Goal: Task Accomplishment & Management: Complete application form

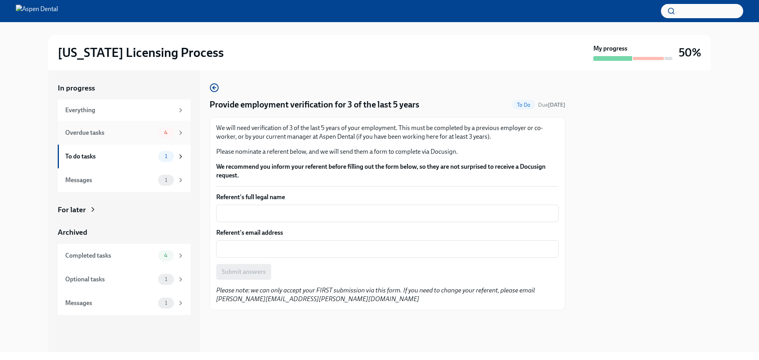
click at [114, 134] on div "Overdue tasks" at bounding box center [110, 133] width 90 height 9
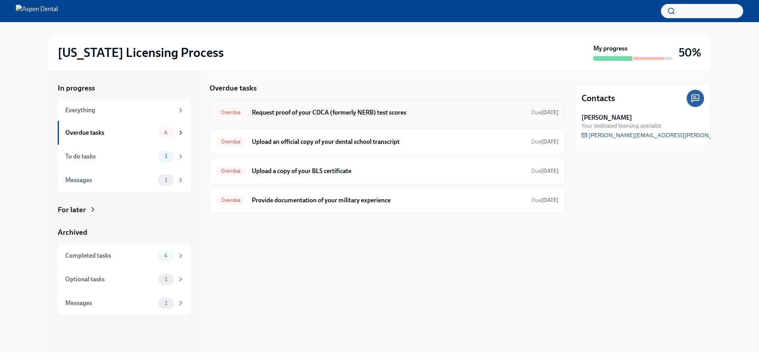
click at [291, 111] on h6 "Request proof of your CDCA (formerly NERB) test scores" at bounding box center [388, 112] width 273 height 9
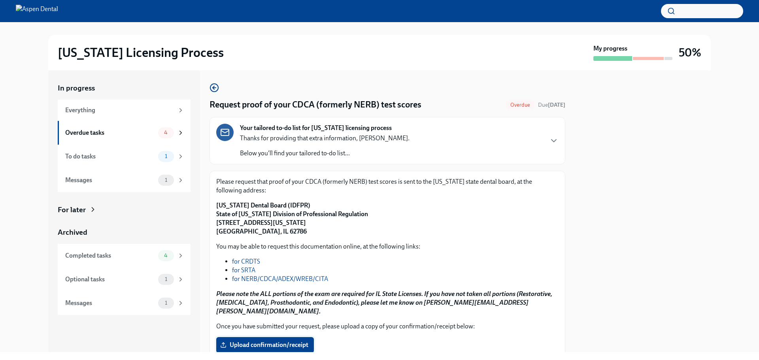
click at [261, 341] on span "Upload confirmation/receipt" at bounding box center [265, 345] width 87 height 8
click at [0, 0] on input "Upload confirmation/receipt" at bounding box center [0, 0] width 0 height 0
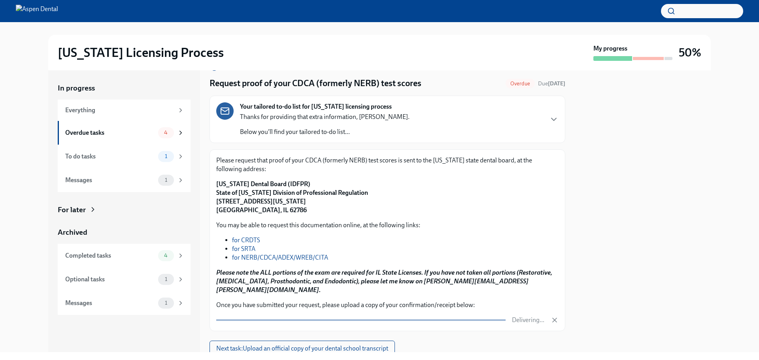
scroll to position [42, 0]
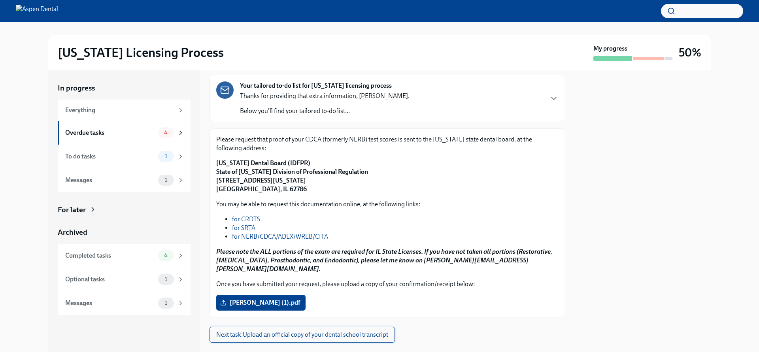
click at [290, 331] on span "Next task : Upload an official copy of your dental school transcript" at bounding box center [302, 335] width 172 height 8
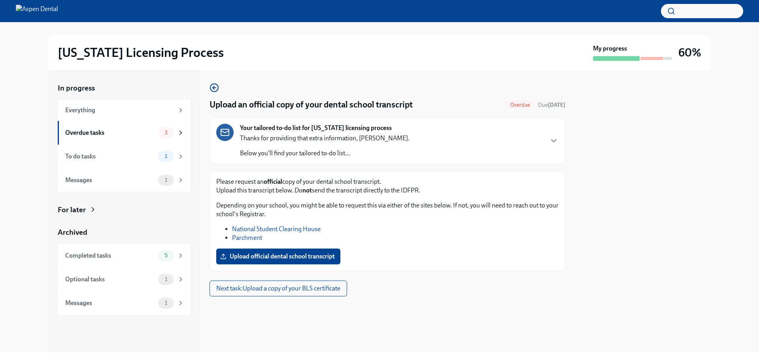
click at [315, 229] on link "National Student Clearing House" at bounding box center [276, 229] width 89 height 8
drag, startPoint x: 312, startPoint y: 131, endPoint x: 356, endPoint y: 130, distance: 44.7
click at [356, 130] on strong "Your tailored to-do list for [US_STATE] licensing process" at bounding box center [316, 128] width 152 height 9
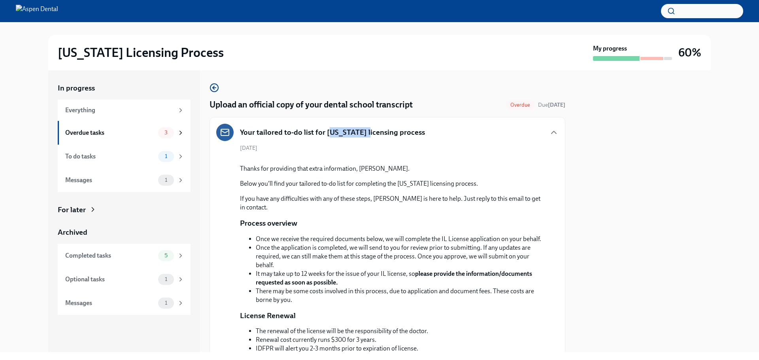
drag, startPoint x: 328, startPoint y: 133, endPoint x: 354, endPoint y: 134, distance: 26.5
click at [354, 134] on h5 "Your tailored to-do list for [US_STATE] licensing process" at bounding box center [332, 132] width 185 height 10
click at [342, 135] on h5 "Your tailored to-do list for [US_STATE] licensing process" at bounding box center [332, 132] width 185 height 10
drag, startPoint x: 326, startPoint y: 132, endPoint x: 379, endPoint y: 137, distance: 53.6
click at [379, 137] on h5 "Your tailored to-do list for [US_STATE] licensing process" at bounding box center [332, 132] width 185 height 10
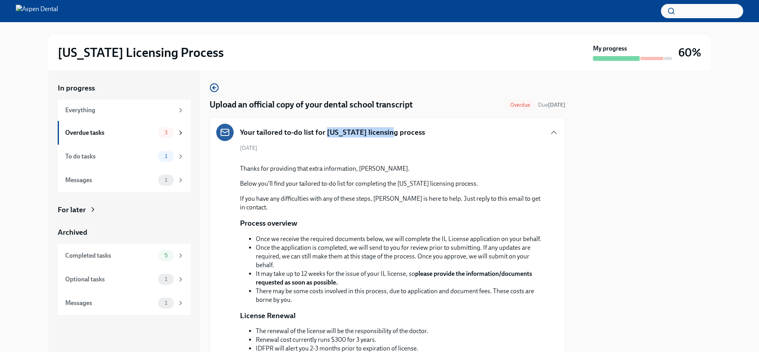
copy h5 "[US_STATE] licensing"
click at [108, 129] on div "Overdue tasks" at bounding box center [110, 133] width 90 height 9
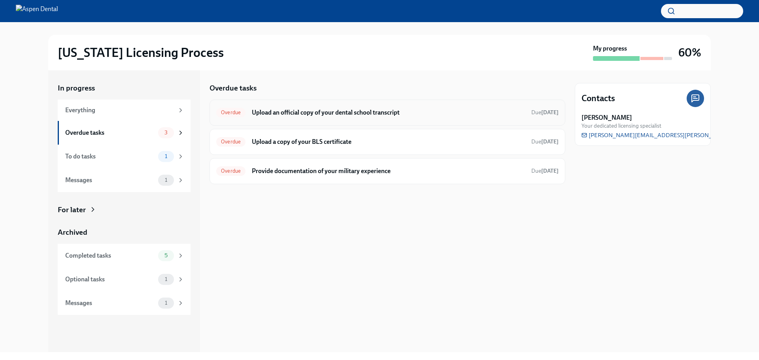
click at [295, 116] on h6 "Upload an official copy of your dental school transcript" at bounding box center [388, 112] width 273 height 9
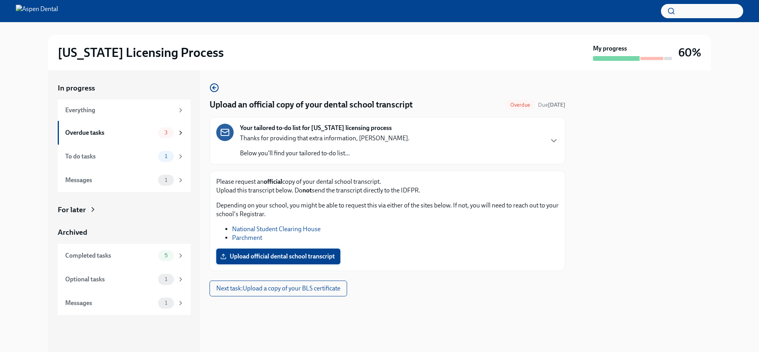
click at [258, 257] on span "Upload official dental school transcript" at bounding box center [278, 257] width 113 height 8
click at [0, 0] on input "Upload official dental school transcript" at bounding box center [0, 0] width 0 height 0
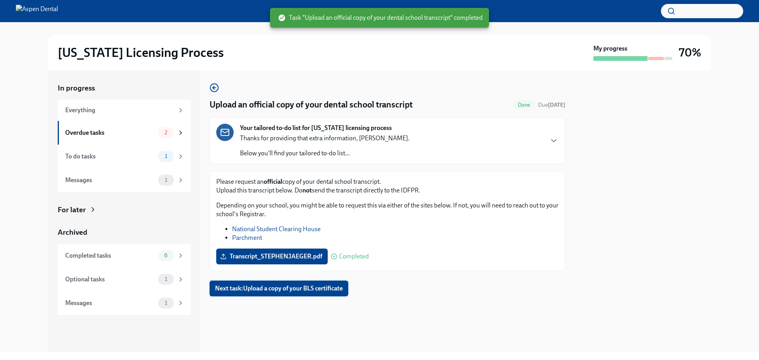
click at [312, 291] on span "Next task : Upload a copy of your BLS certificate" at bounding box center [279, 289] width 128 height 8
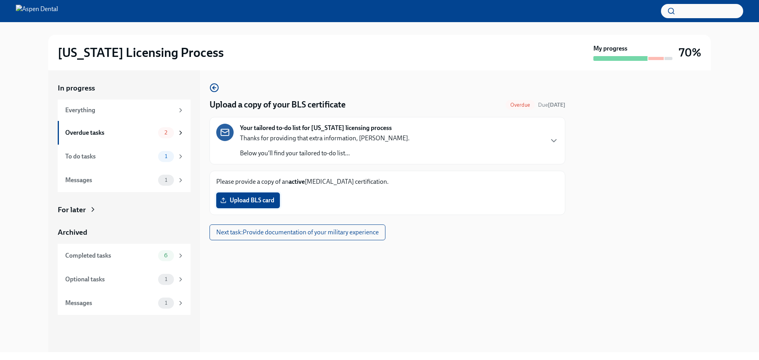
click at [253, 205] on label "Upload BLS card" at bounding box center [248, 201] width 64 height 16
click at [0, 0] on input "Upload BLS card" at bounding box center [0, 0] width 0 height 0
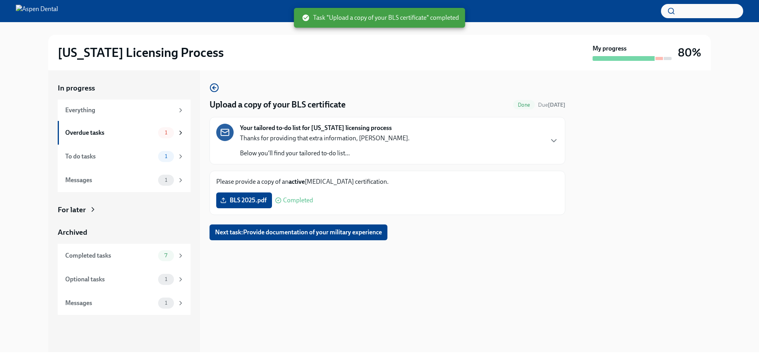
click at [560, 272] on div "Upload a copy of your BLS certificate Done Due [DATE] Your tailored to-do list …" at bounding box center [388, 211] width 356 height 282
click at [138, 182] on div "Messages" at bounding box center [110, 180] width 90 height 9
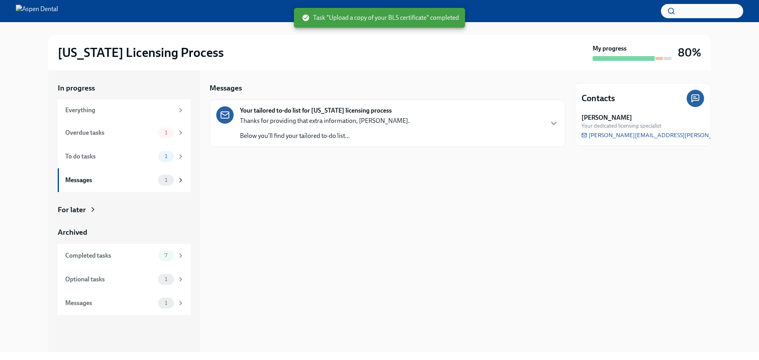
click at [242, 137] on p "Below you'll find your tailored to-do list..." at bounding box center [325, 136] width 170 height 9
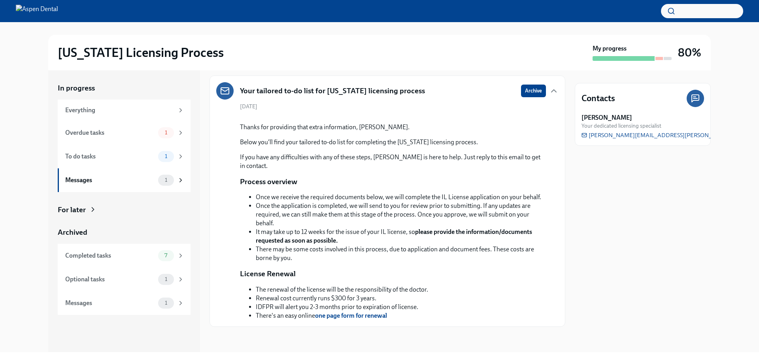
scroll to position [115, 0]
click at [84, 167] on div "To do tasks 1" at bounding box center [124, 157] width 133 height 24
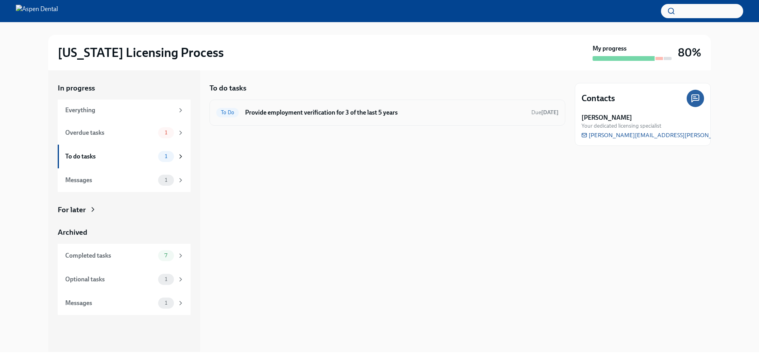
click at [331, 118] on div "To Do Provide employment verification for 3 of the last 5 years Due [DATE]" at bounding box center [387, 112] width 342 height 13
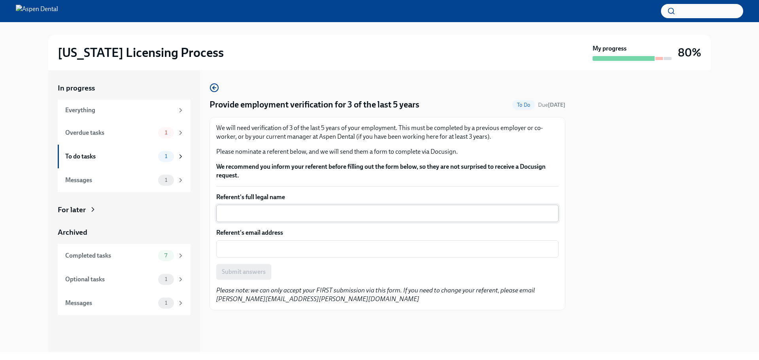
click at [259, 213] on textarea "Referent's full legal name" at bounding box center [387, 213] width 333 height 9
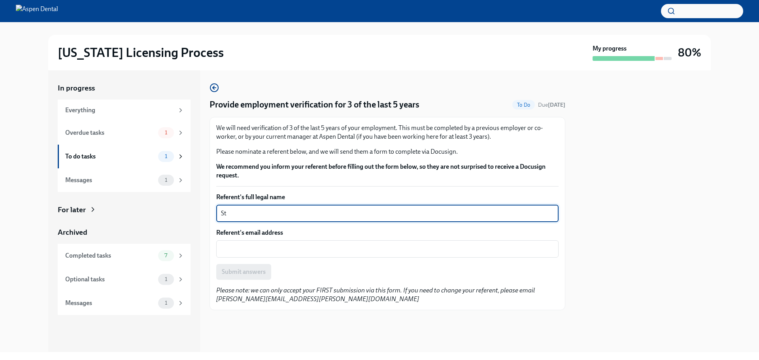
type textarea "S"
type textarea "[PERSON_NAME]"
click at [243, 256] on div "x ​" at bounding box center [387, 248] width 342 height 17
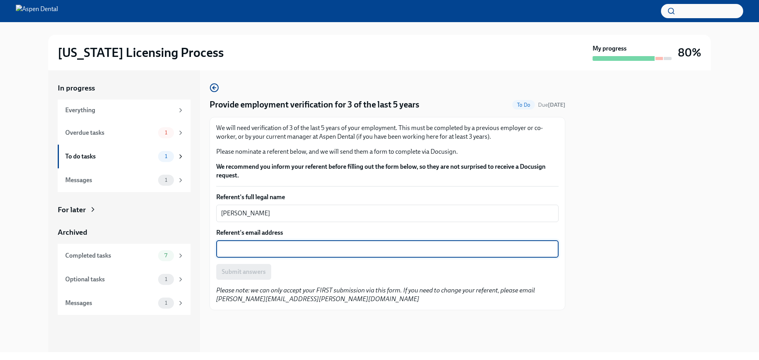
paste textarea "[PERSON_NAME][EMAIL_ADDRESS][PERSON_NAME][DOMAIN_NAME]"
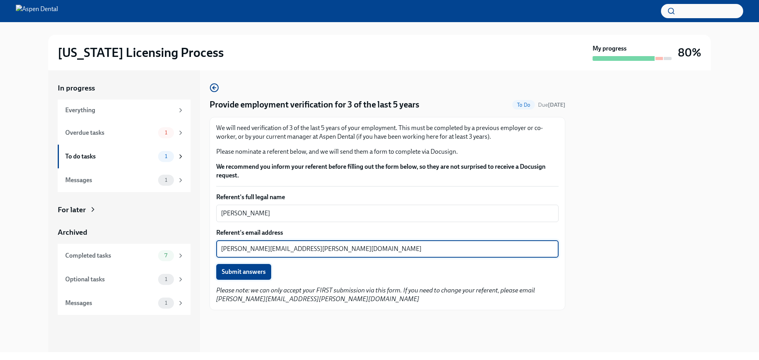
type textarea "[PERSON_NAME][EMAIL_ADDRESS][PERSON_NAME][DOMAIN_NAME]"
click at [238, 268] on button "Submit answers" at bounding box center [243, 272] width 55 height 16
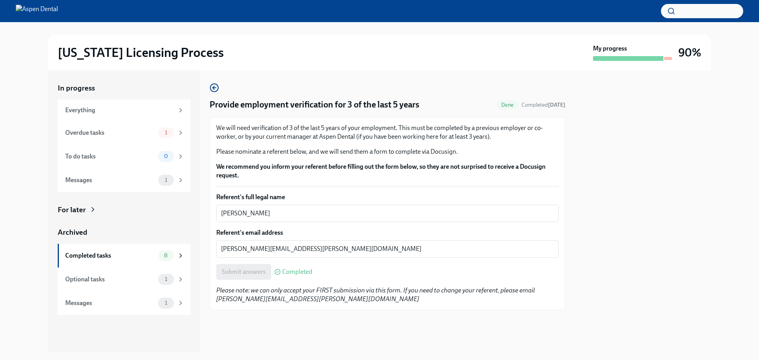
click at [691, 251] on div at bounding box center [643, 211] width 136 height 282
click at [104, 137] on div "Overdue tasks" at bounding box center [110, 133] width 90 height 9
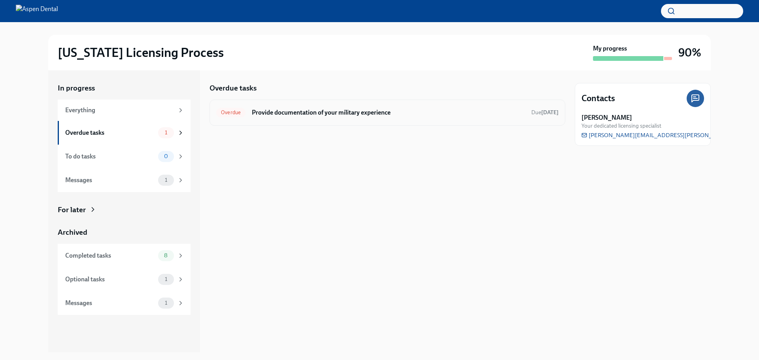
click at [346, 114] on h6 "Provide documentation of your military experience" at bounding box center [388, 112] width 273 height 9
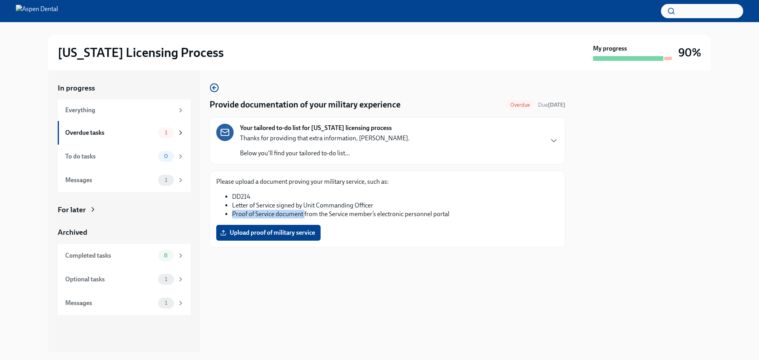
drag, startPoint x: 232, startPoint y: 214, endPoint x: 304, endPoint y: 215, distance: 72.4
click at [304, 215] on li "Proof of Service document from the Service member’s electronic personnel portal" at bounding box center [395, 214] width 327 height 9
click at [275, 215] on li "Proof of Service document from the Service member’s electronic personnel portal" at bounding box center [395, 214] width 327 height 9
drag, startPoint x: 232, startPoint y: 211, endPoint x: 447, endPoint y: 225, distance: 215.2
click at [447, 225] on div "Please upload a document proving your military service, such as: DD214 Letter o…" at bounding box center [387, 209] width 342 height 63
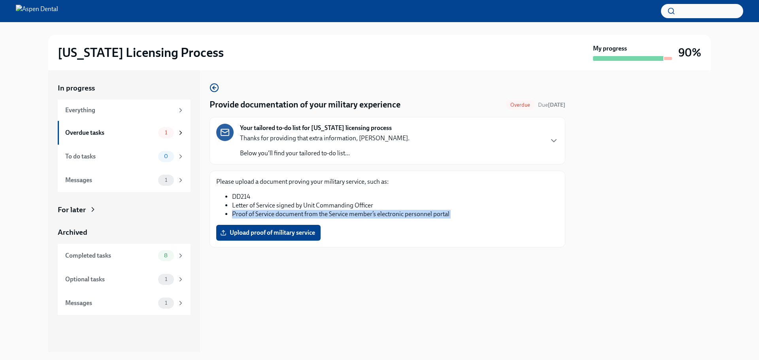
copy div "Proof of Service document from the Service member’s electronic personnel portal…"
